Goal: Transaction & Acquisition: Purchase product/service

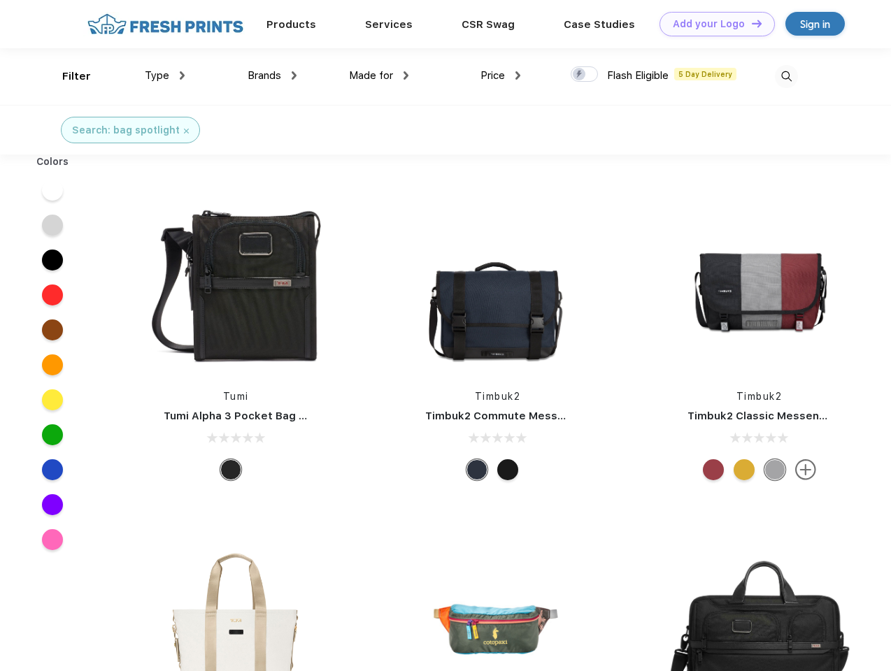
scroll to position [1, 0]
click at [712, 24] on link "Add your Logo Design Tool" at bounding box center [716, 24] width 115 height 24
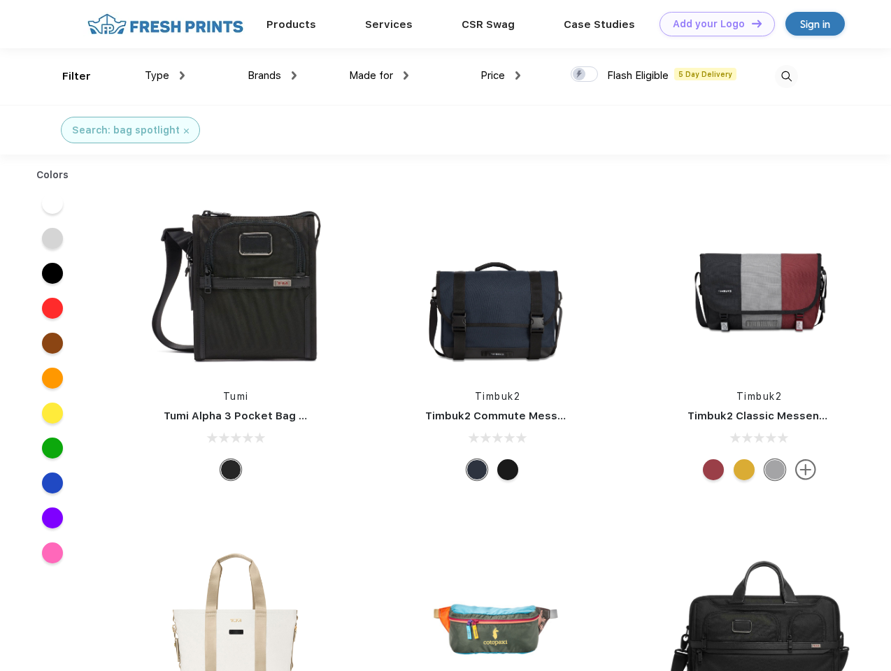
click at [0, 0] on div "Design Tool" at bounding box center [0, 0] width 0 height 0
click at [750, 23] on link "Add your Logo Design Tool" at bounding box center [716, 24] width 115 height 24
click at [67, 76] on div "Filter" at bounding box center [76, 77] width 29 height 16
click at [165, 76] on span "Type" at bounding box center [157, 75] width 24 height 13
click at [272, 76] on span "Brands" at bounding box center [265, 75] width 34 height 13
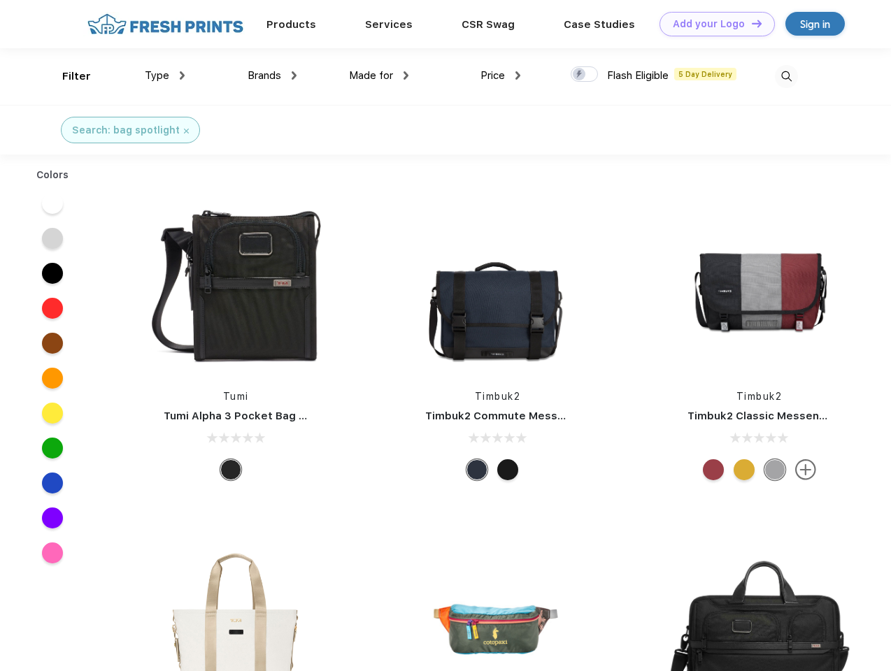
click at [379, 76] on span "Made for" at bounding box center [371, 75] width 44 height 13
click at [501, 76] on span "Price" at bounding box center [492, 75] width 24 height 13
click at [584, 75] on div at bounding box center [584, 73] width 27 height 15
click at [580, 75] on input "checkbox" at bounding box center [575, 70] width 9 height 9
click at [786, 76] on img at bounding box center [786, 76] width 23 height 23
